Goal: Transaction & Acquisition: Purchase product/service

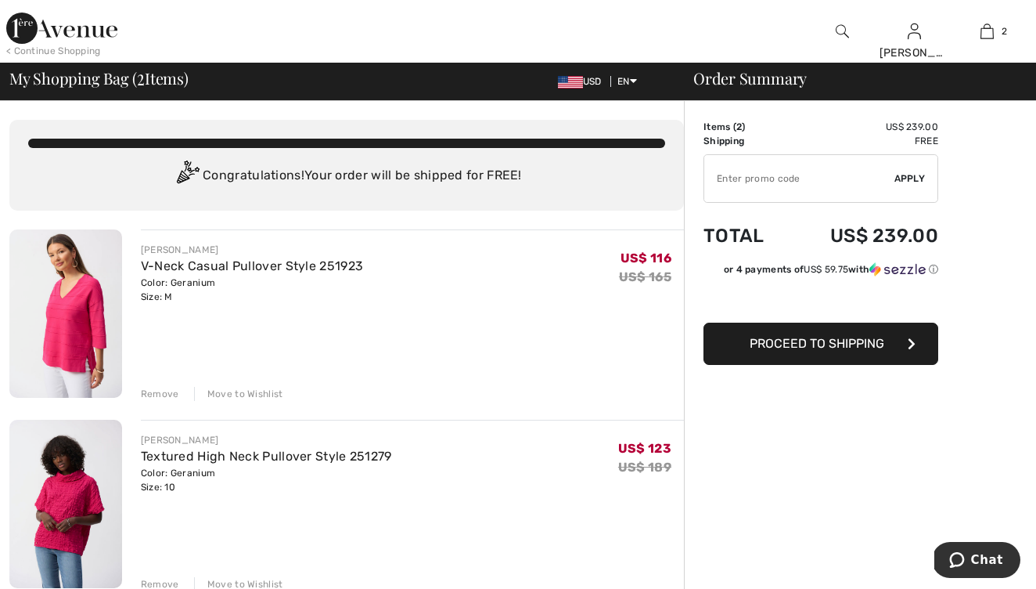
click at [841, 28] on img at bounding box center [842, 31] width 13 height 19
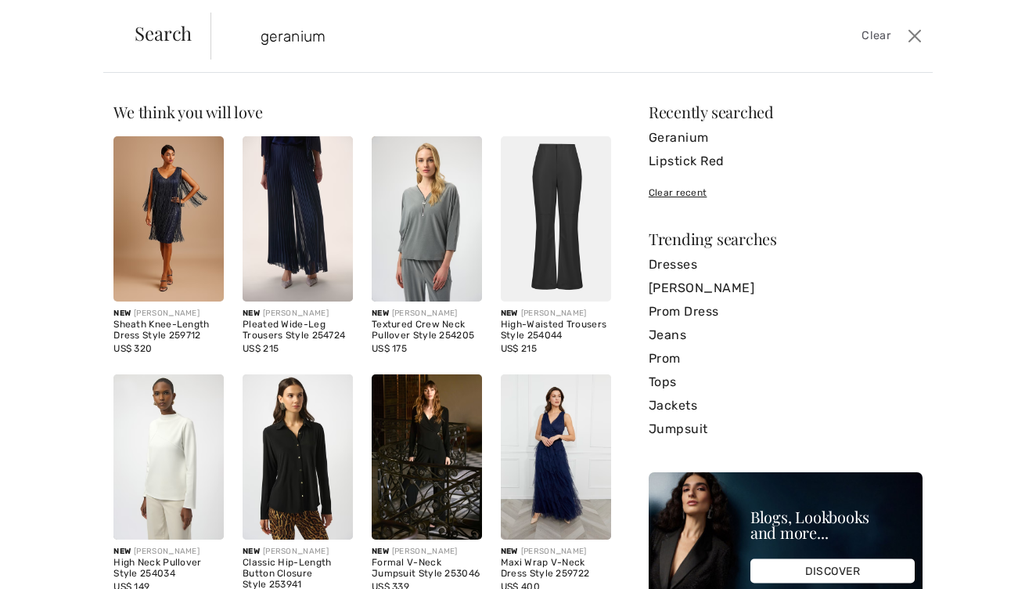
type input "geranium"
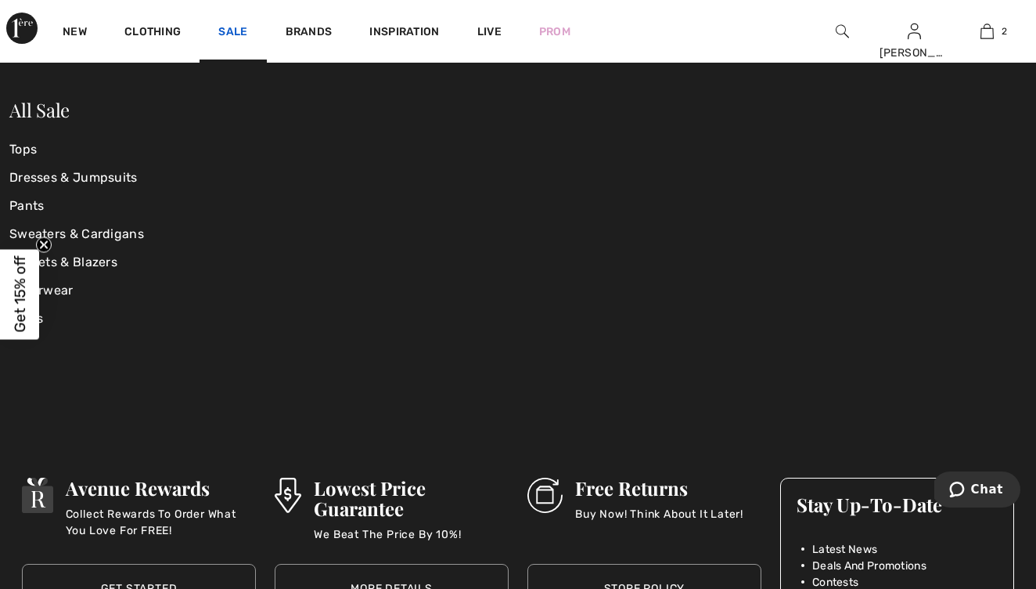
click at [238, 25] on link "Sale" at bounding box center [232, 33] width 29 height 16
